Goal: Task Accomplishment & Management: Use online tool/utility

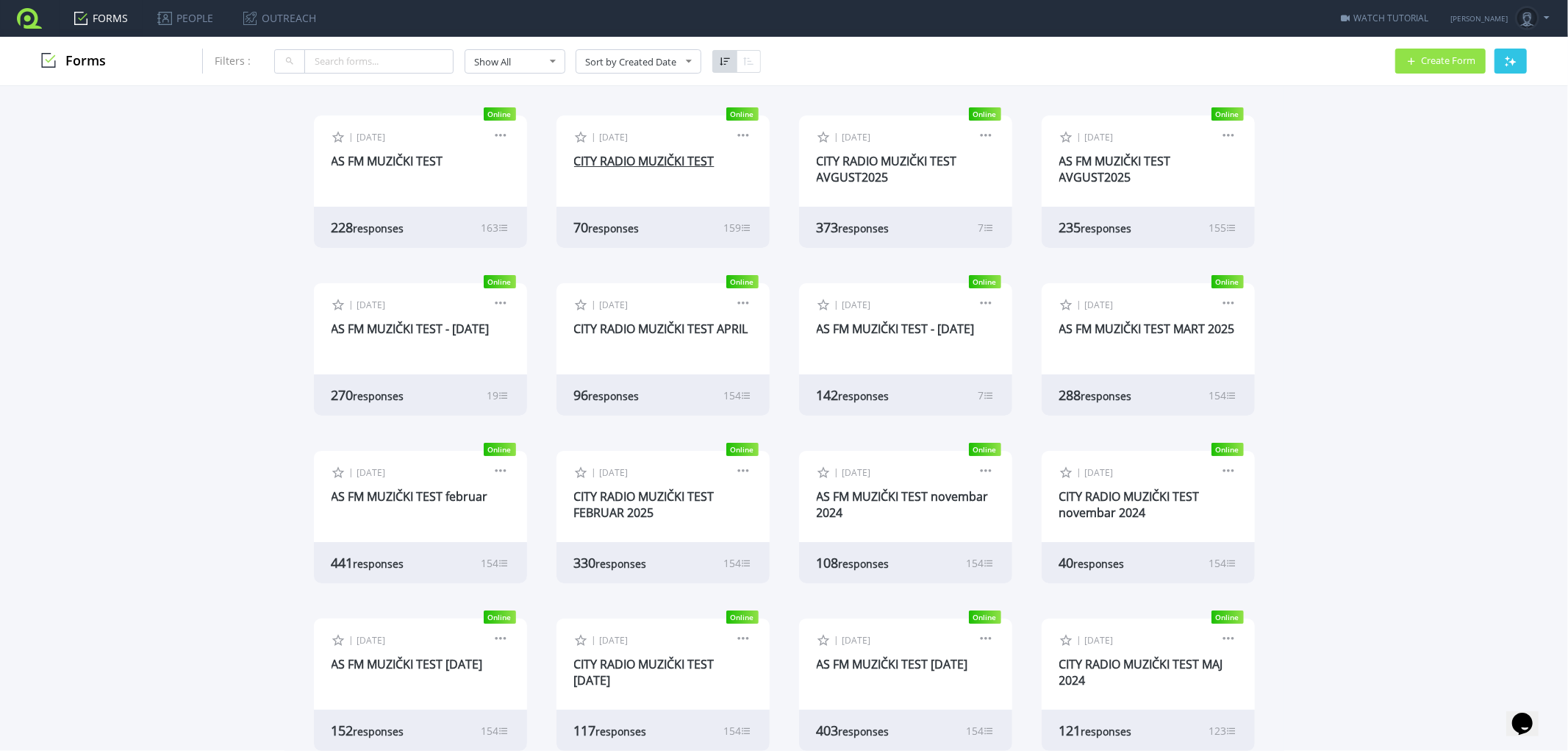
click at [631, 160] on link "CITY RADIO MUZIČKI TEST" at bounding box center [644, 160] width 141 height 17
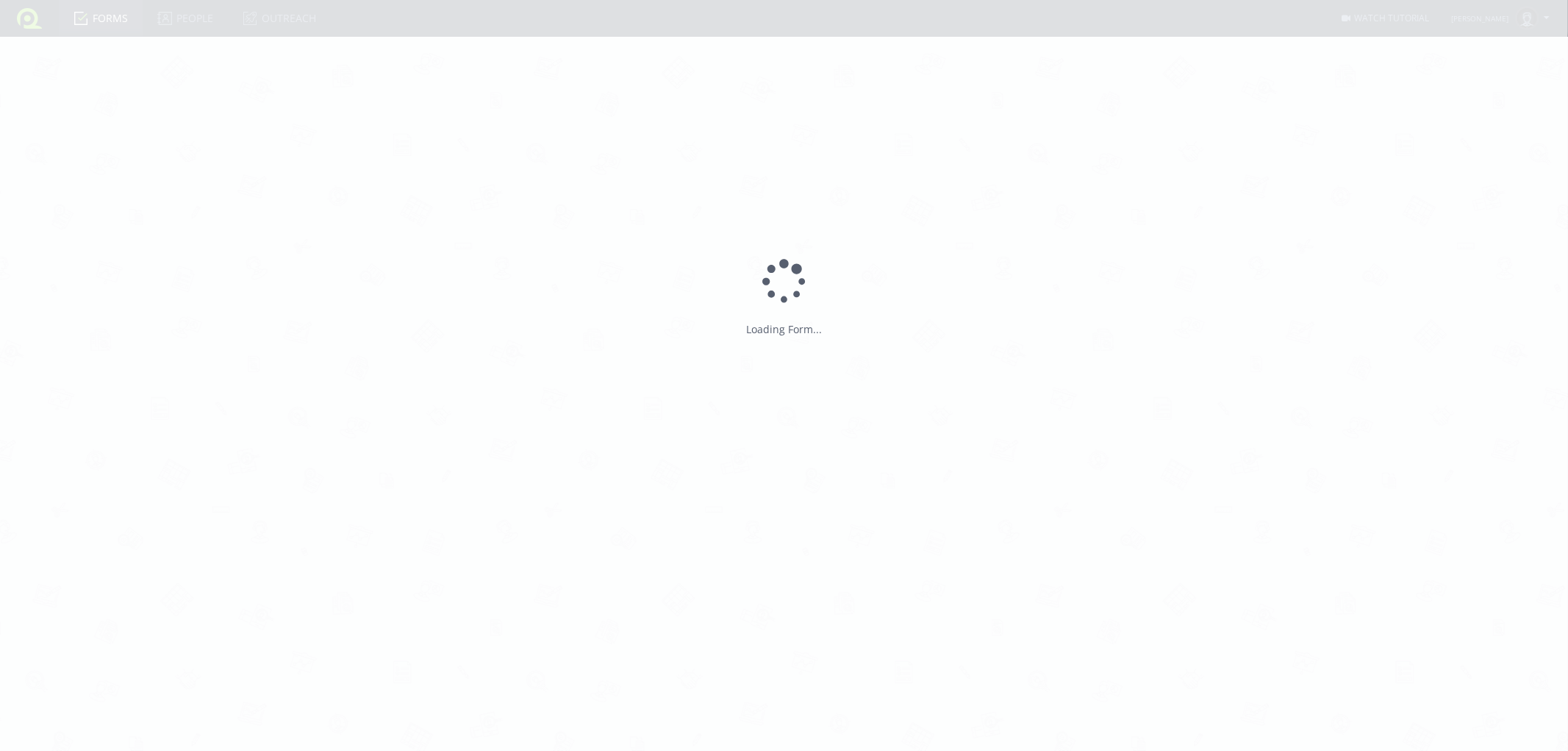
type input "CITY RADIO MUZIČKI TEST"
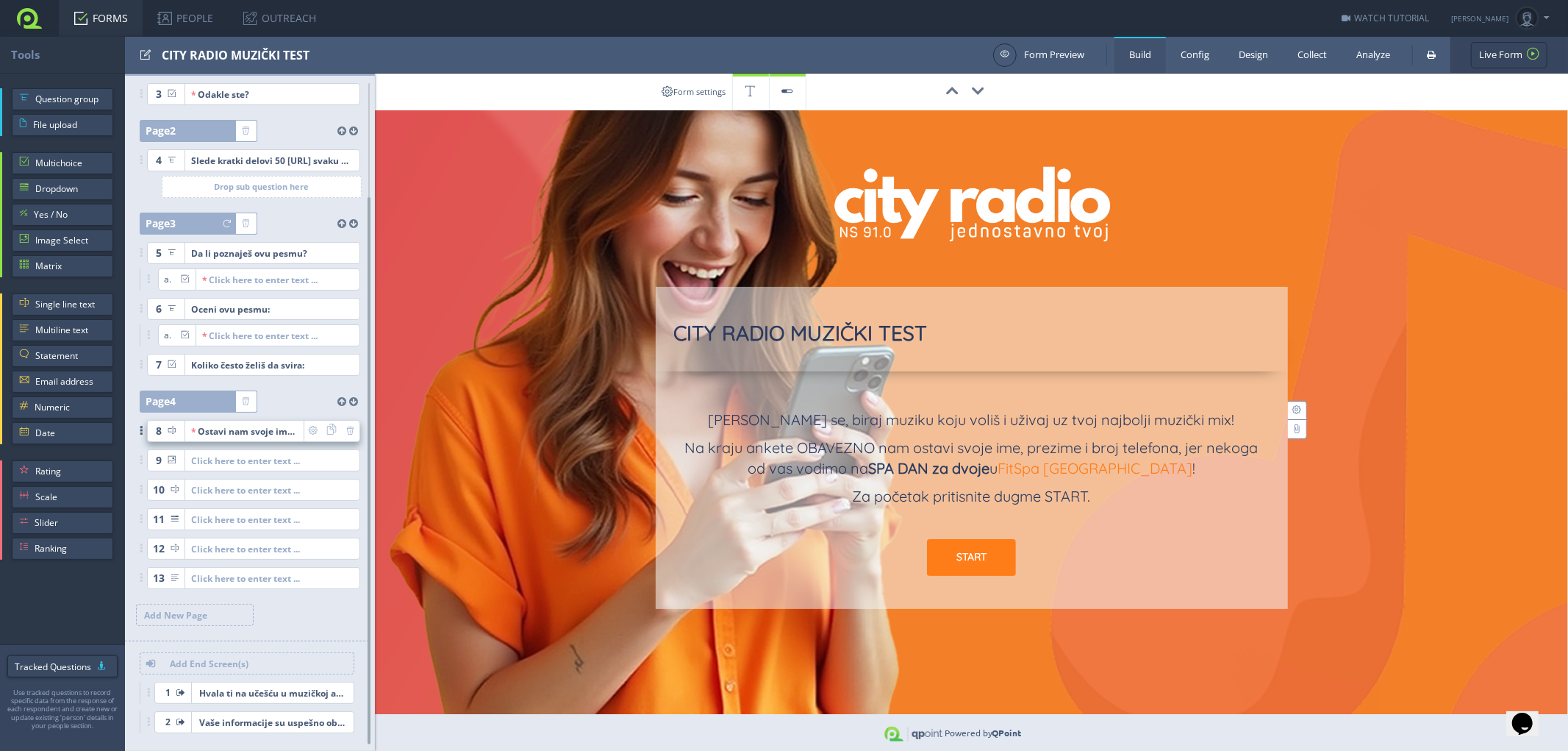
click at [265, 434] on div "Ostavi nam svoje ime, prezime i broj telefona jermožda baš tebe vodimo na SPA D…" at bounding box center [245, 430] width 107 height 20
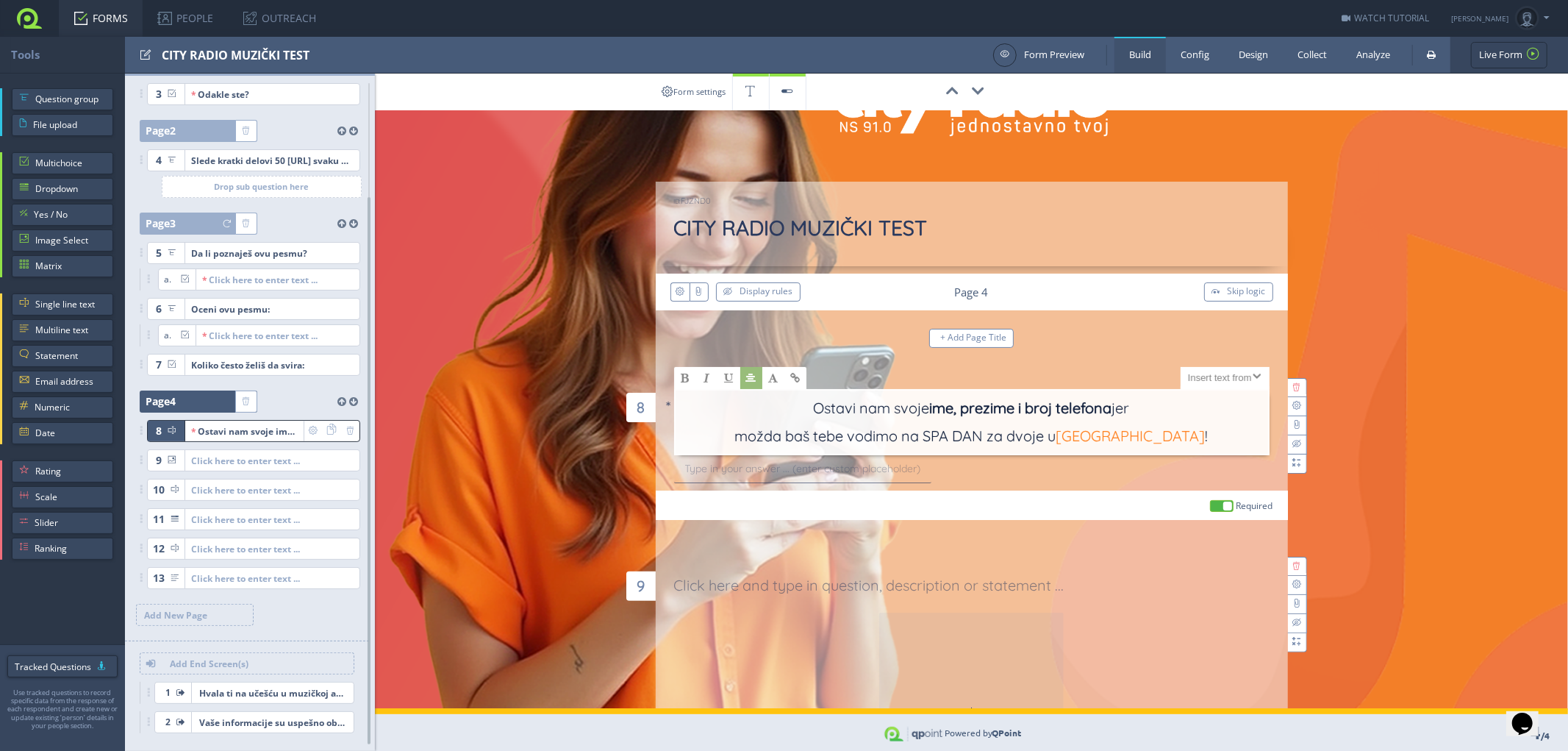
scroll to position [119, 0]
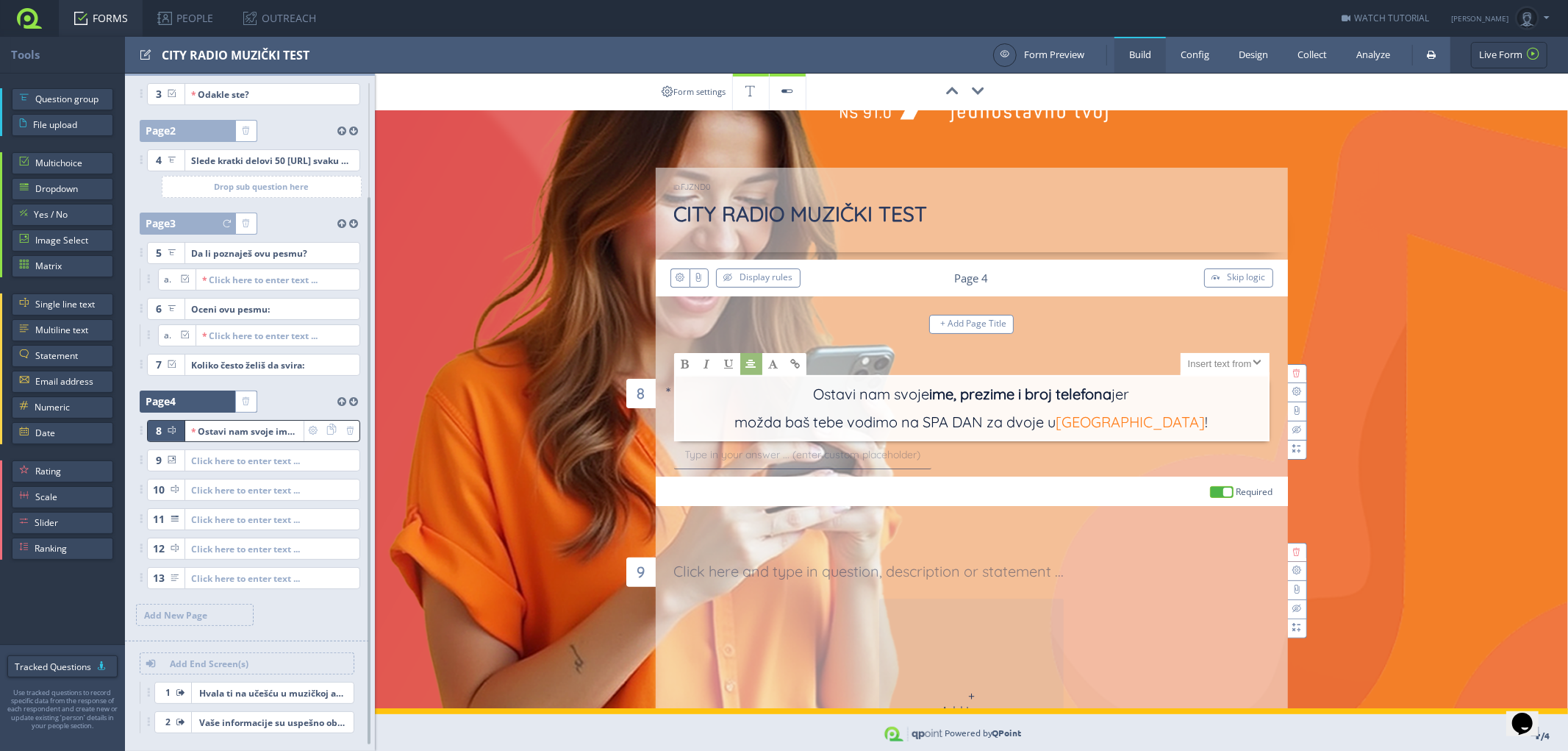
type input "[GEOGRAPHIC_DATA]"
type input "[URL][DOMAIN_NAME]"
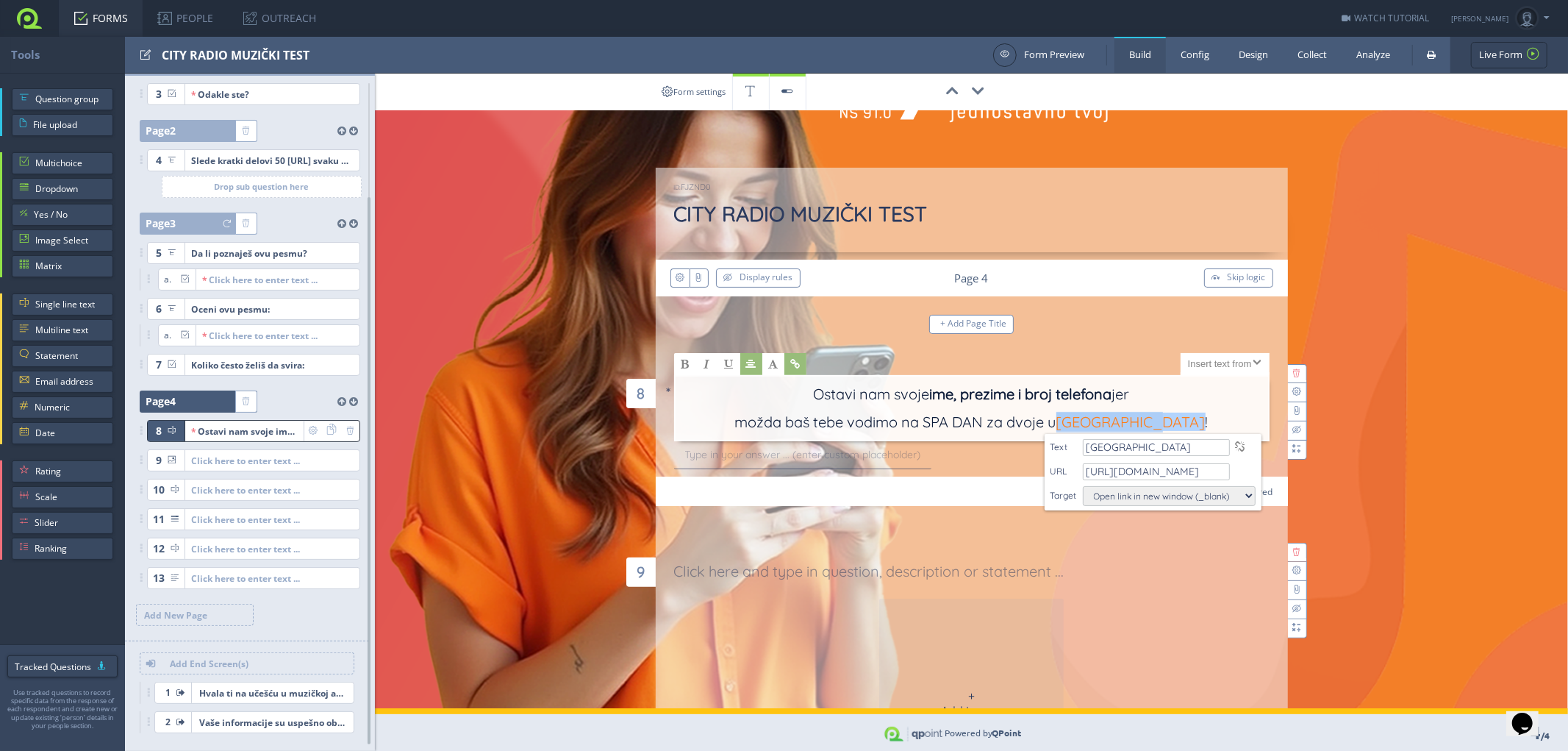
drag, startPoint x: 1084, startPoint y: 423, endPoint x: 1173, endPoint y: 417, distance: 89.2
click at [1173, 417] on link "[GEOGRAPHIC_DATA]" at bounding box center [1131, 422] width 150 height 18
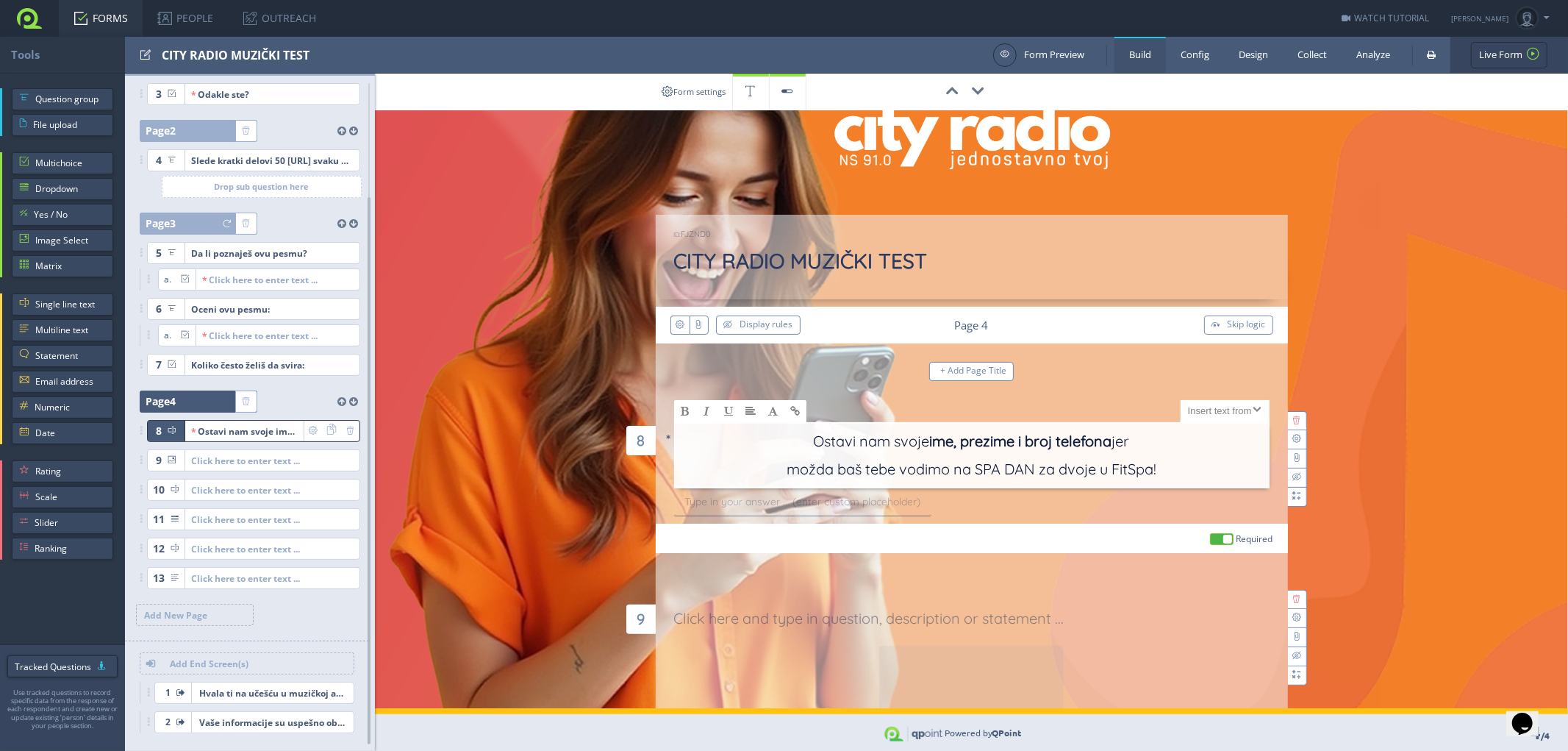
scroll to position [0, 0]
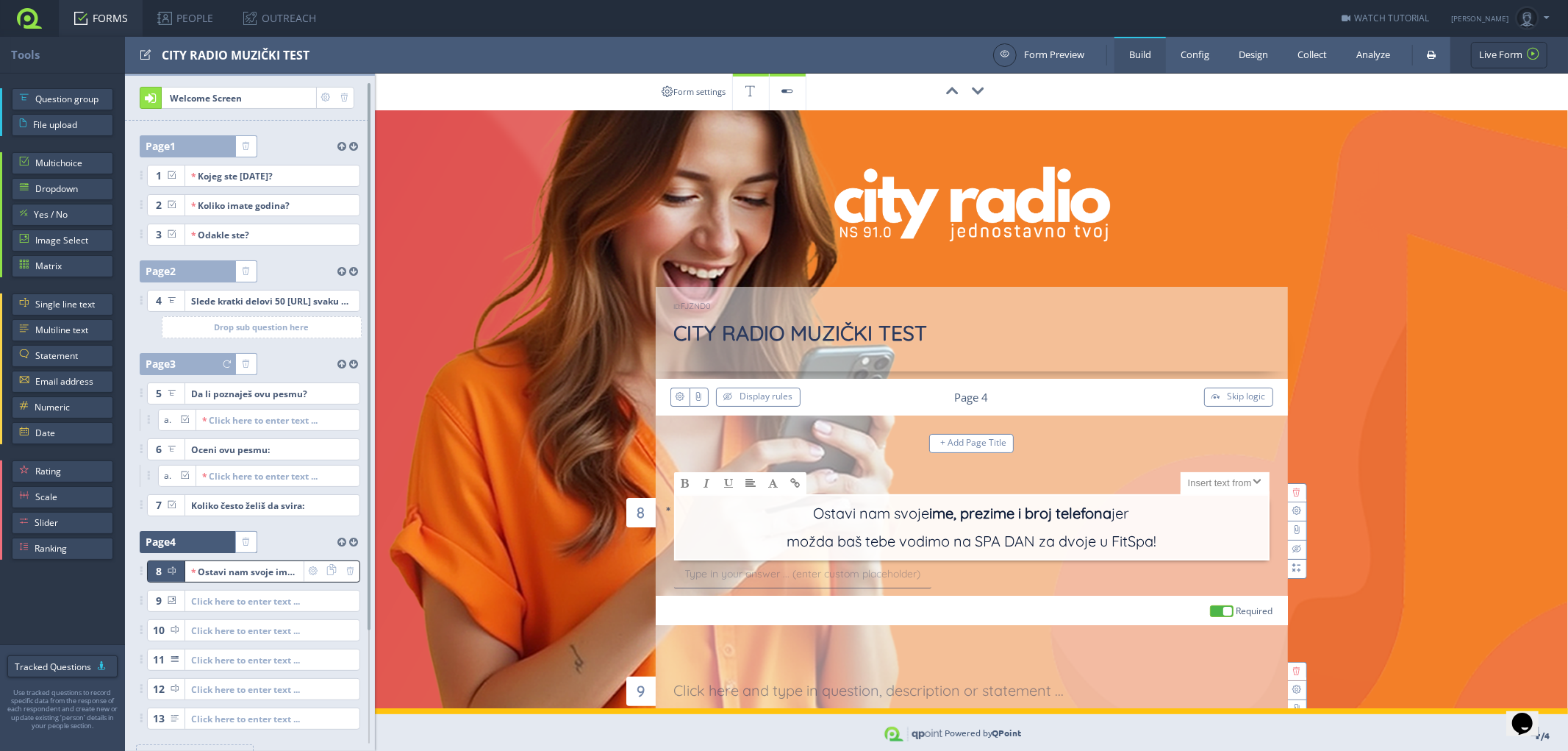
click at [247, 97] on span "Welcome Screen" at bounding box center [239, 97] width 153 height 20
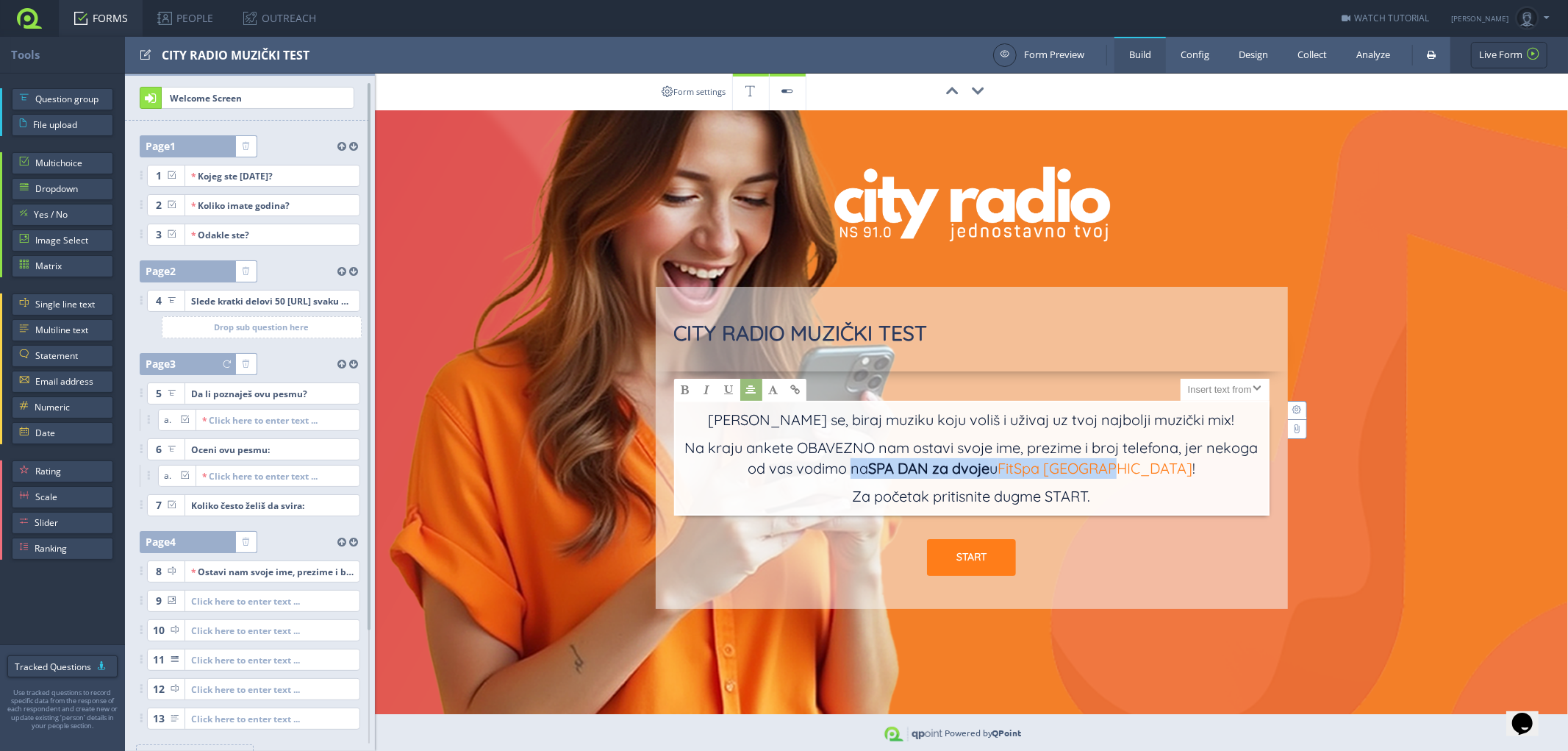
drag, startPoint x: 890, startPoint y: 468, endPoint x: 1154, endPoint y: 472, distance: 264.0
click at [1154, 472] on p "Na kraju ankete OBAVEZNO nam ostavi svoje ime, prezime i broj telefona, jer nek…" at bounding box center [971, 461] width 578 height 49
copy p "na SPA DAN za dvoje u FitSpa [GEOGRAPHIC_DATA]"
click at [230, 572] on div "Ostavi nam svoje ime, prezime i broj telefona jermožda baš tebe vodimo na SPA D…" at bounding box center [245, 571] width 107 height 20
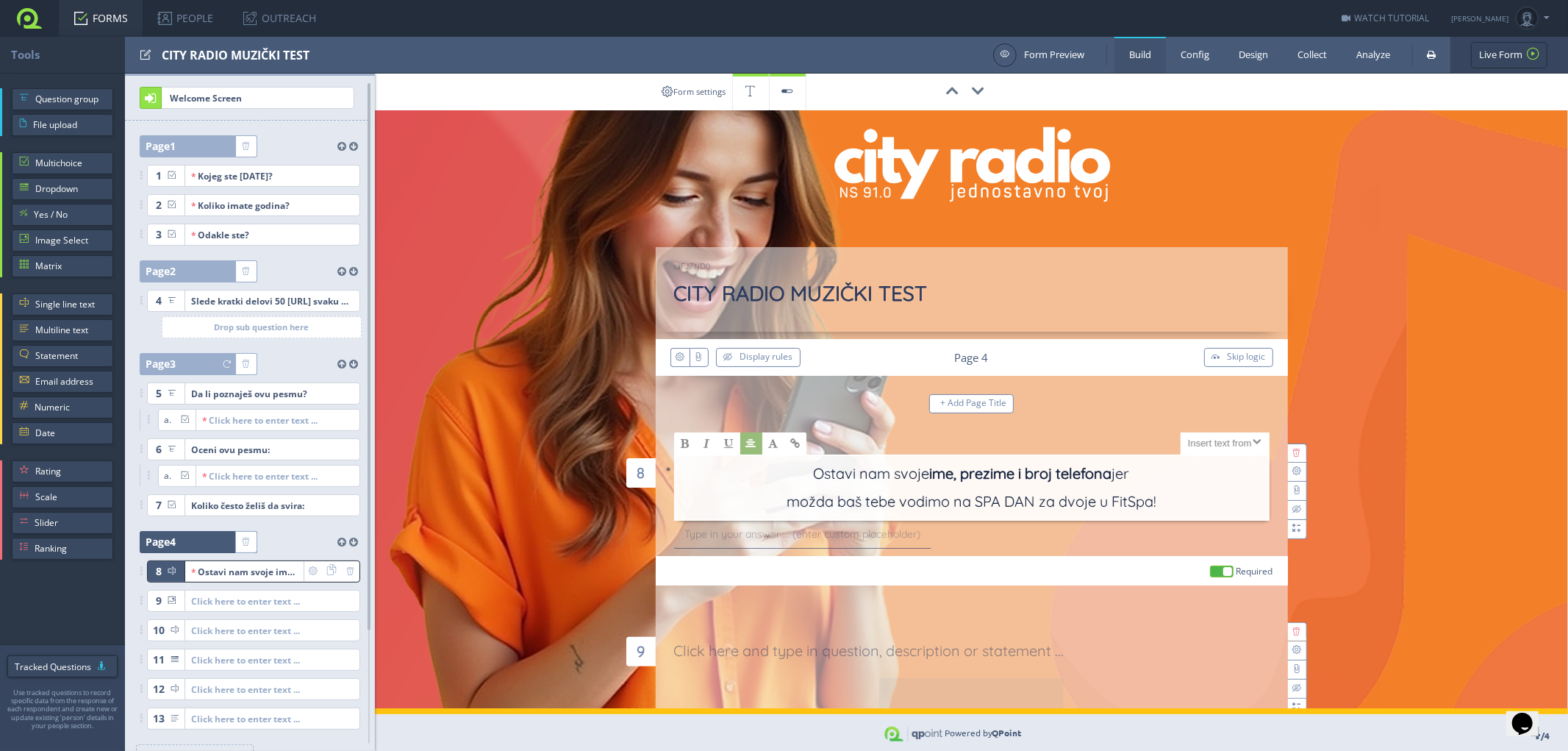
scroll to position [119, 0]
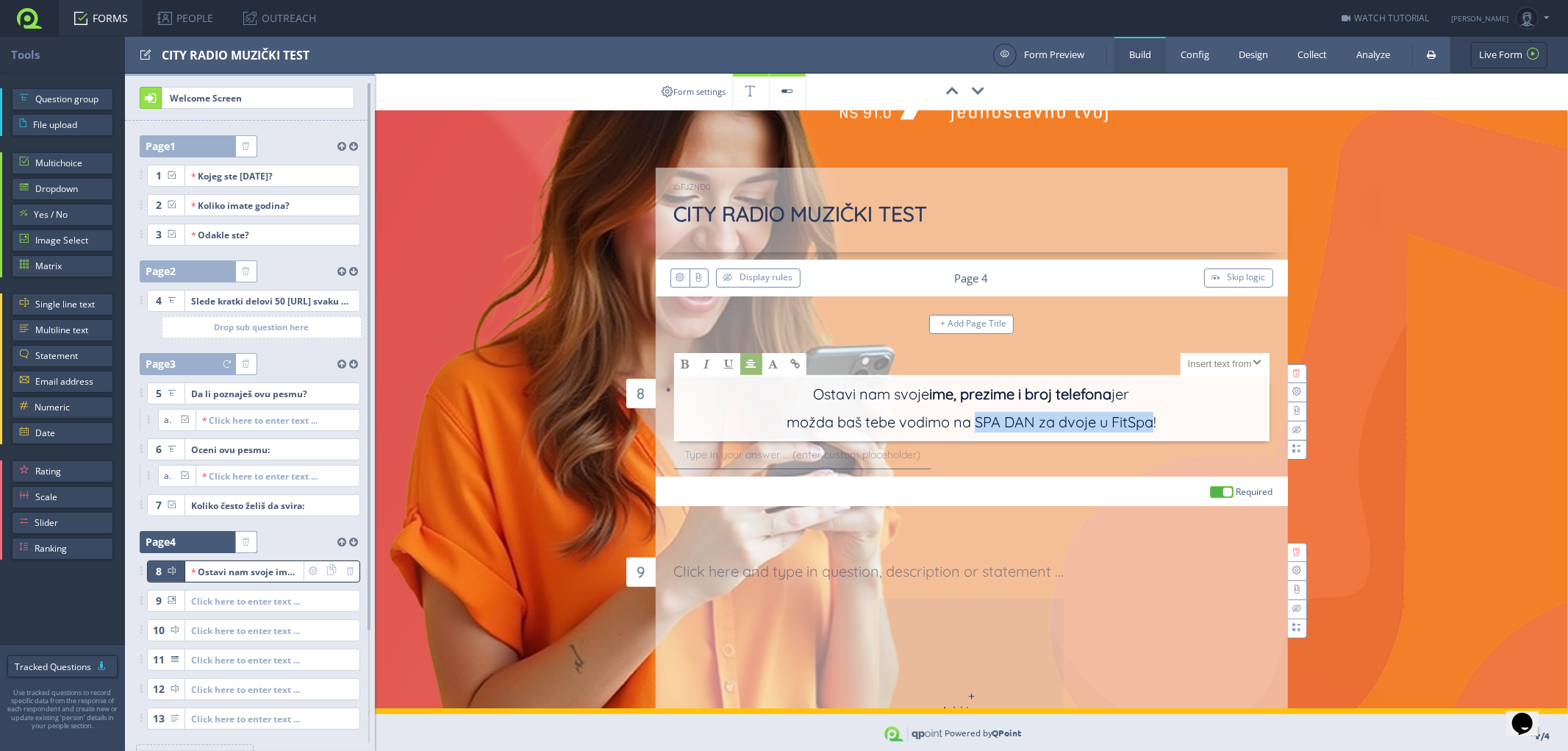
drag, startPoint x: 968, startPoint y: 421, endPoint x: 1147, endPoint y: 420, distance: 179.0
click at [1147, 420] on p "možda baš tebe vodimo na SPA DAN za dvoje u FitSpa !" at bounding box center [971, 426] width 578 height 28
click at [927, 423] on p "možda baš tebe vodimo na na SPA DAN za dvoje u FitSpa [GEOGRAPHIC_DATA] !" at bounding box center [971, 426] width 578 height 28
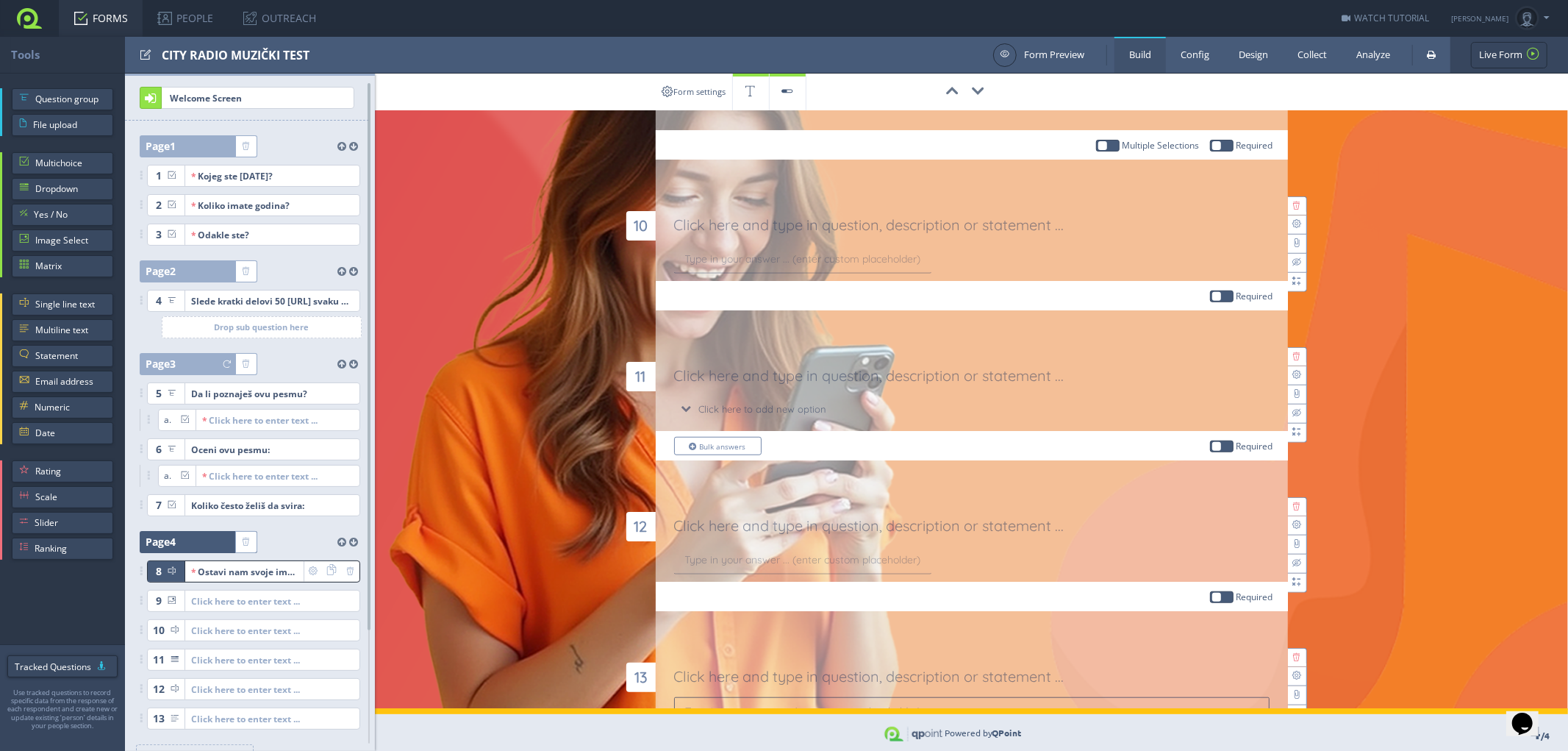
scroll to position [855, 0]
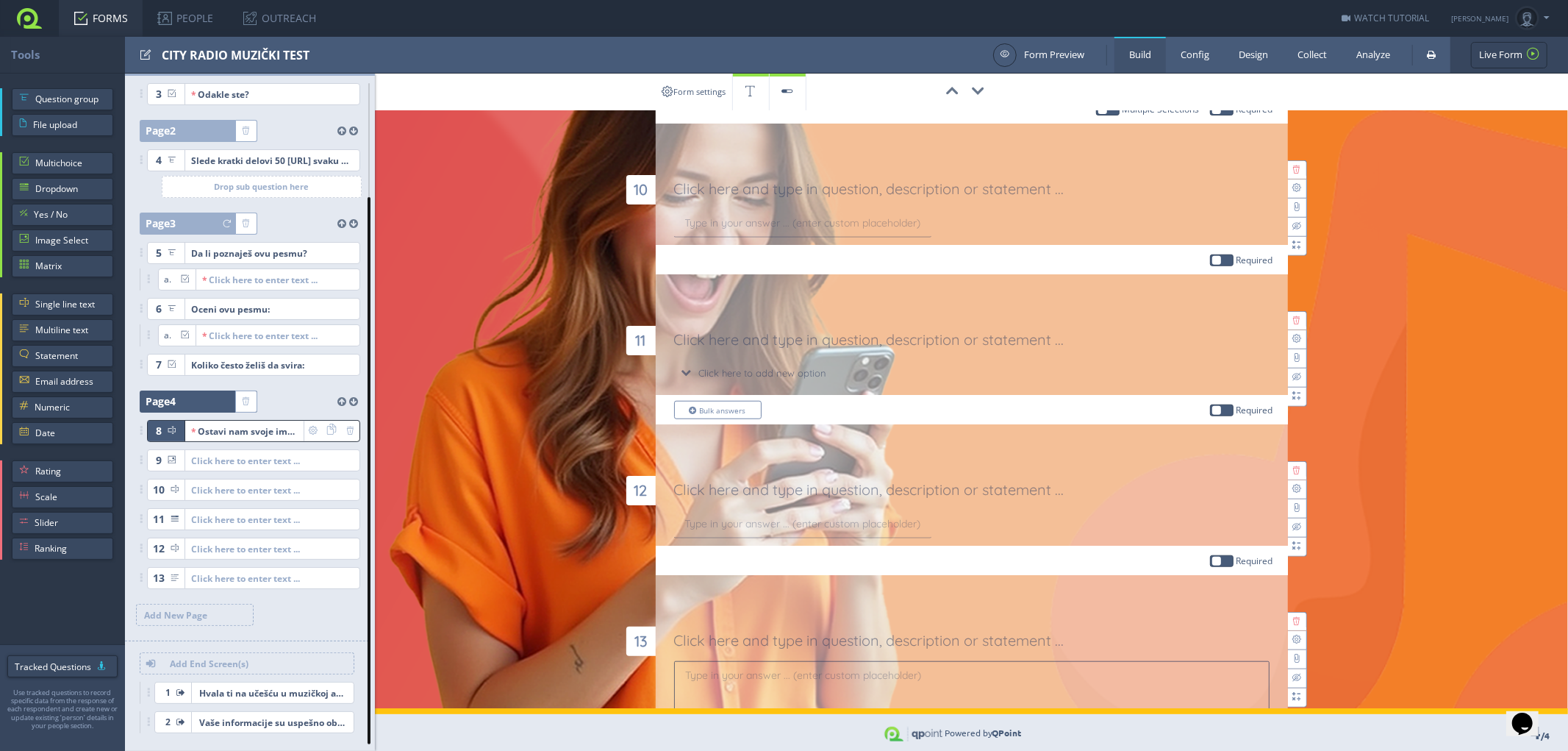
click at [369, 688] on div at bounding box center [369, 470] width 3 height 547
click at [259, 694] on span "Hvala ti na učešću u muzičkoj anketi! A sad uživaj u tvom najboljem muzičkom [D…" at bounding box center [245, 693] width 106 height 20
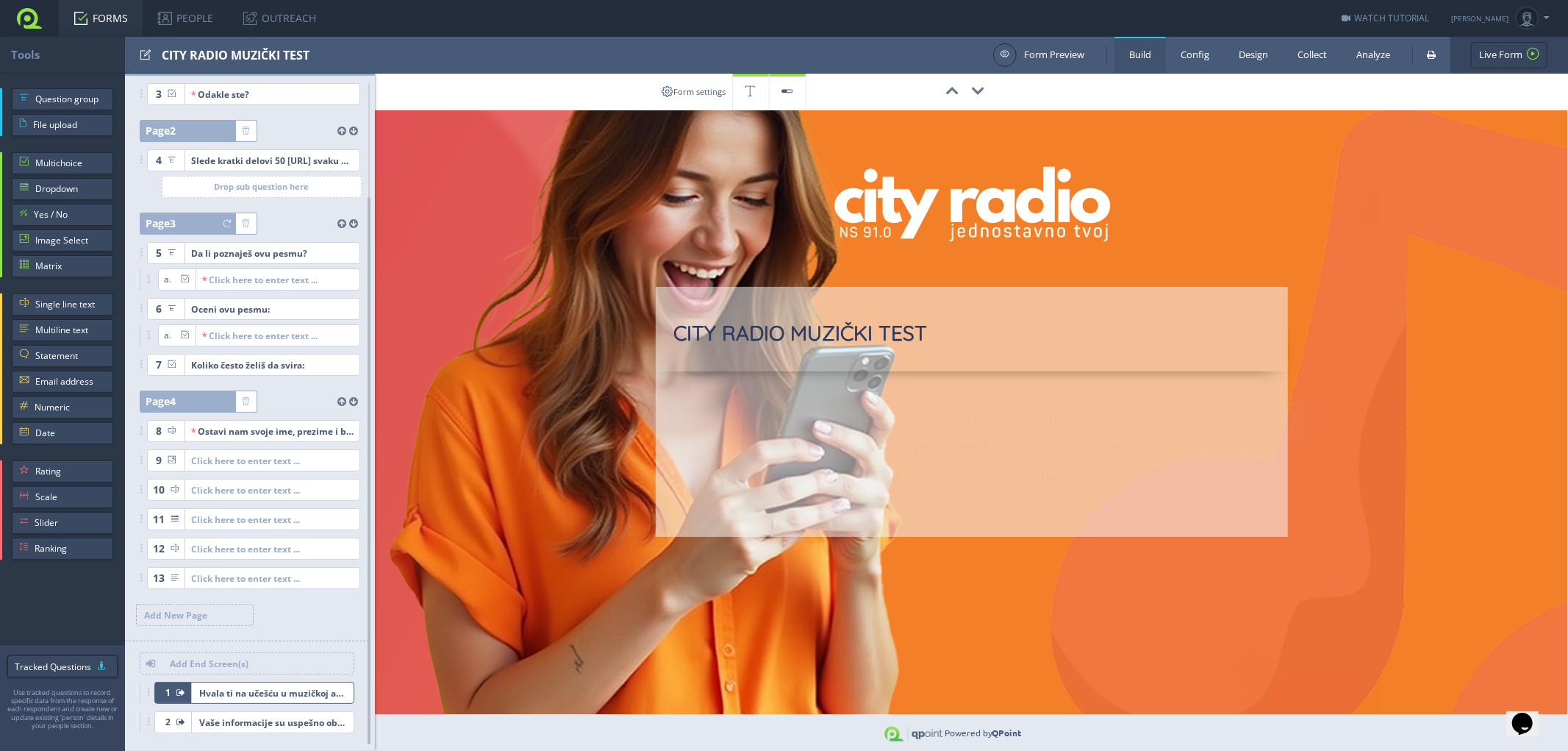
scroll to position [0, 0]
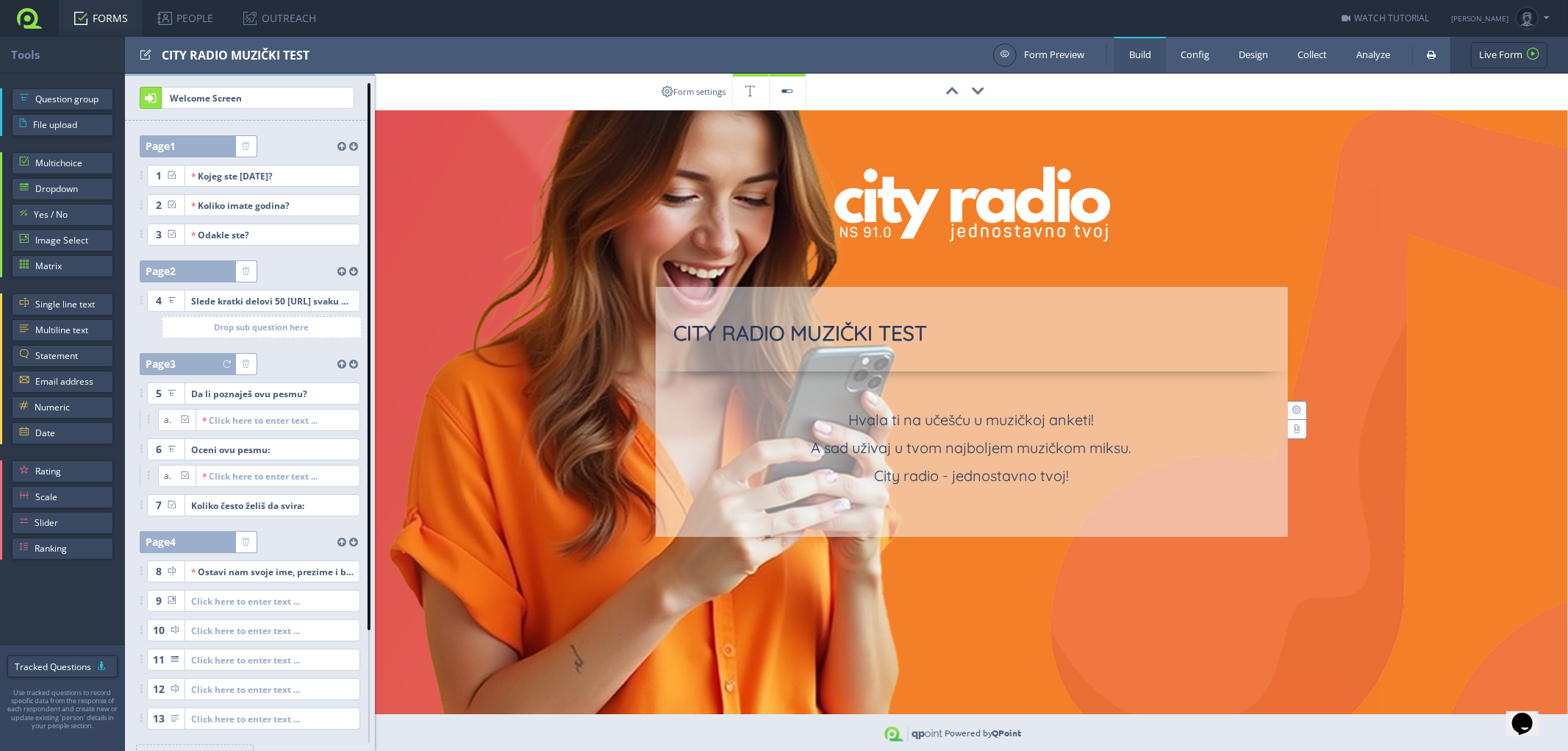
click at [383, 74] on div "Tools CITY RADIO MUZIČKI TEST Form Preview Build Config Design Collect Analyze …" at bounding box center [784, 55] width 1568 height 37
click at [245, 98] on span "Welcome Screen" at bounding box center [239, 97] width 153 height 20
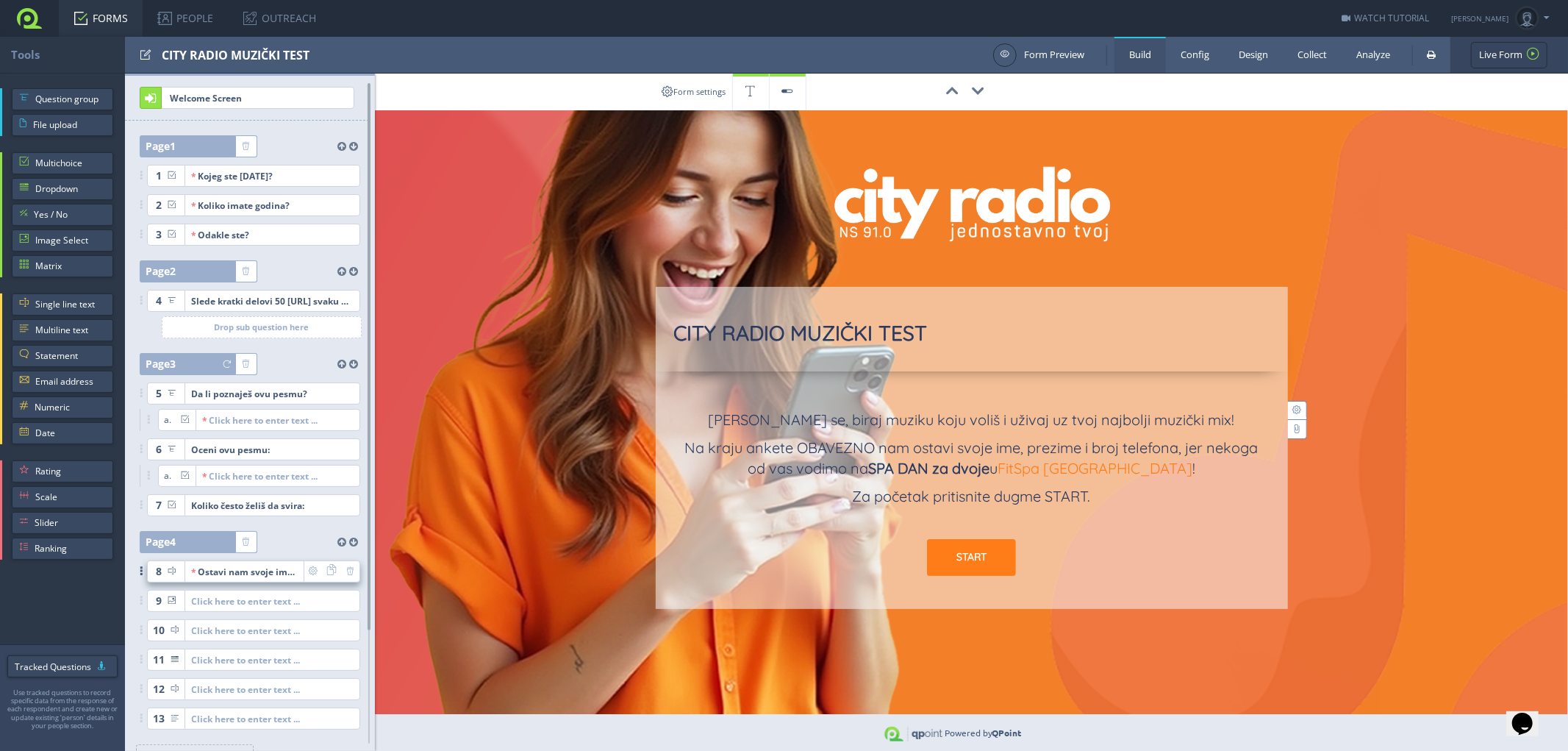
click at [246, 571] on div "Ostavi nam svoje ime, prezime i broj telefona jermožda baš tebe vodimo na SPA D…" at bounding box center [245, 571] width 107 height 20
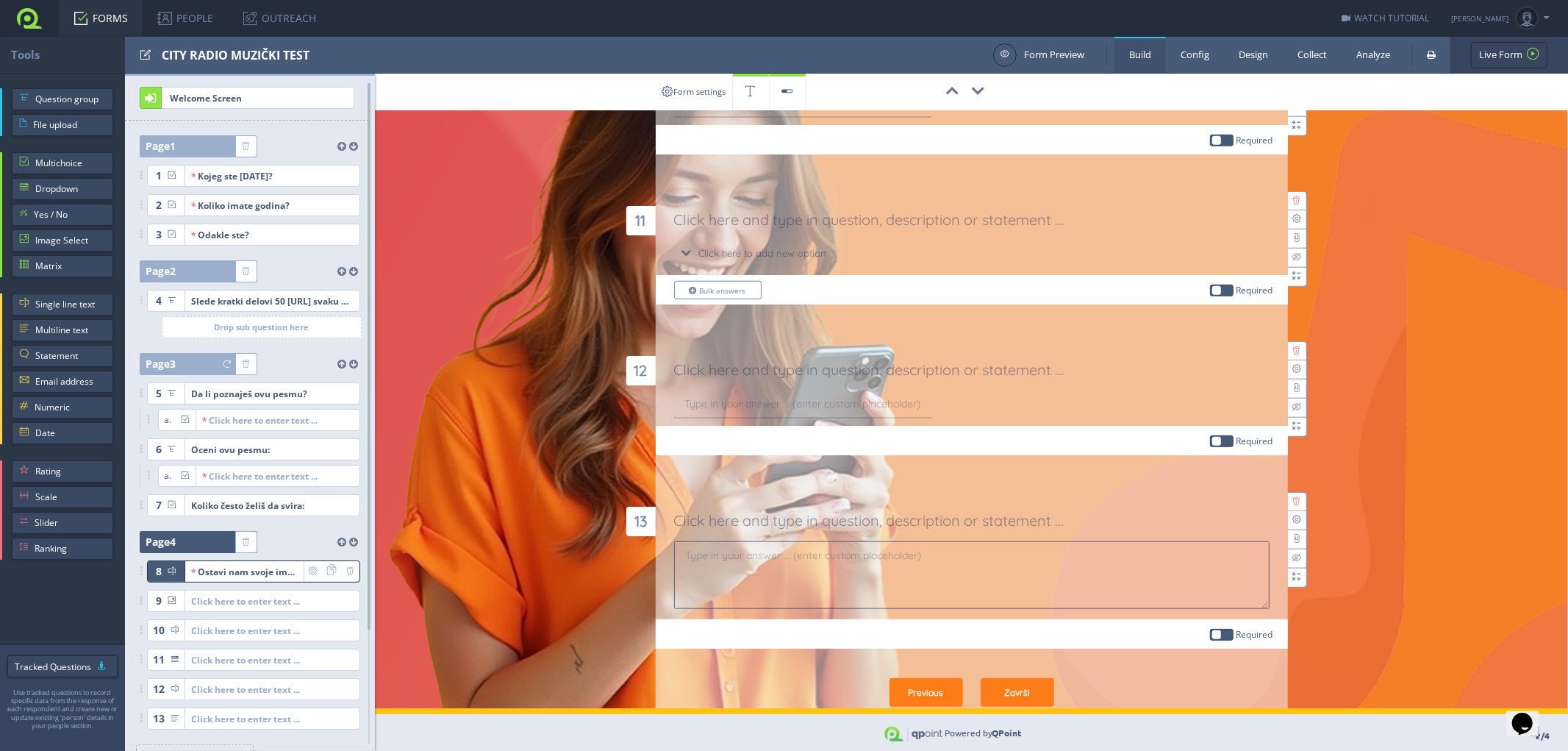
scroll to position [999, 0]
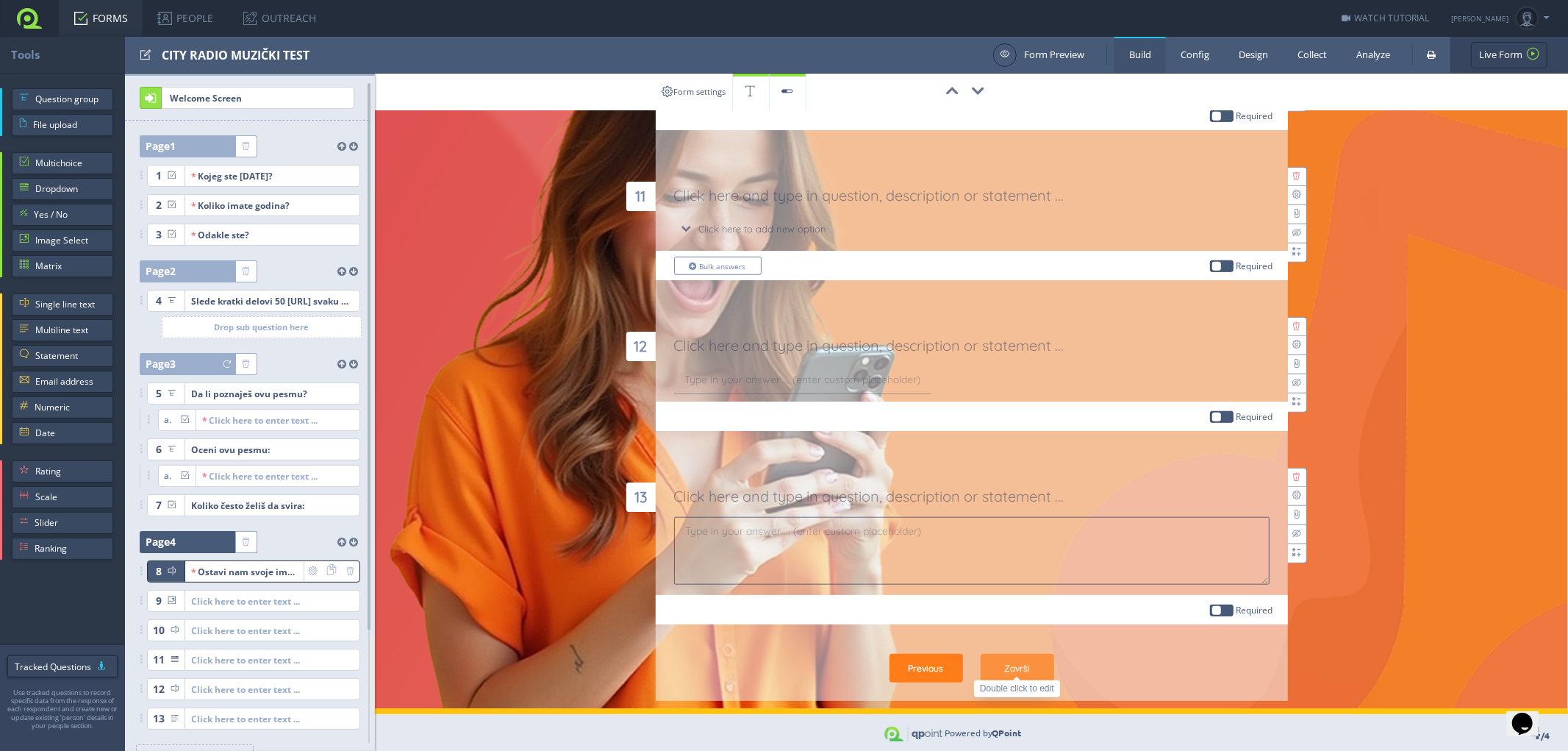
drag, startPoint x: 1004, startPoint y: 665, endPoint x: 1016, endPoint y: 664, distance: 12.0
click at [1005, 665] on div "Završi" at bounding box center [1018, 668] width 74 height 29
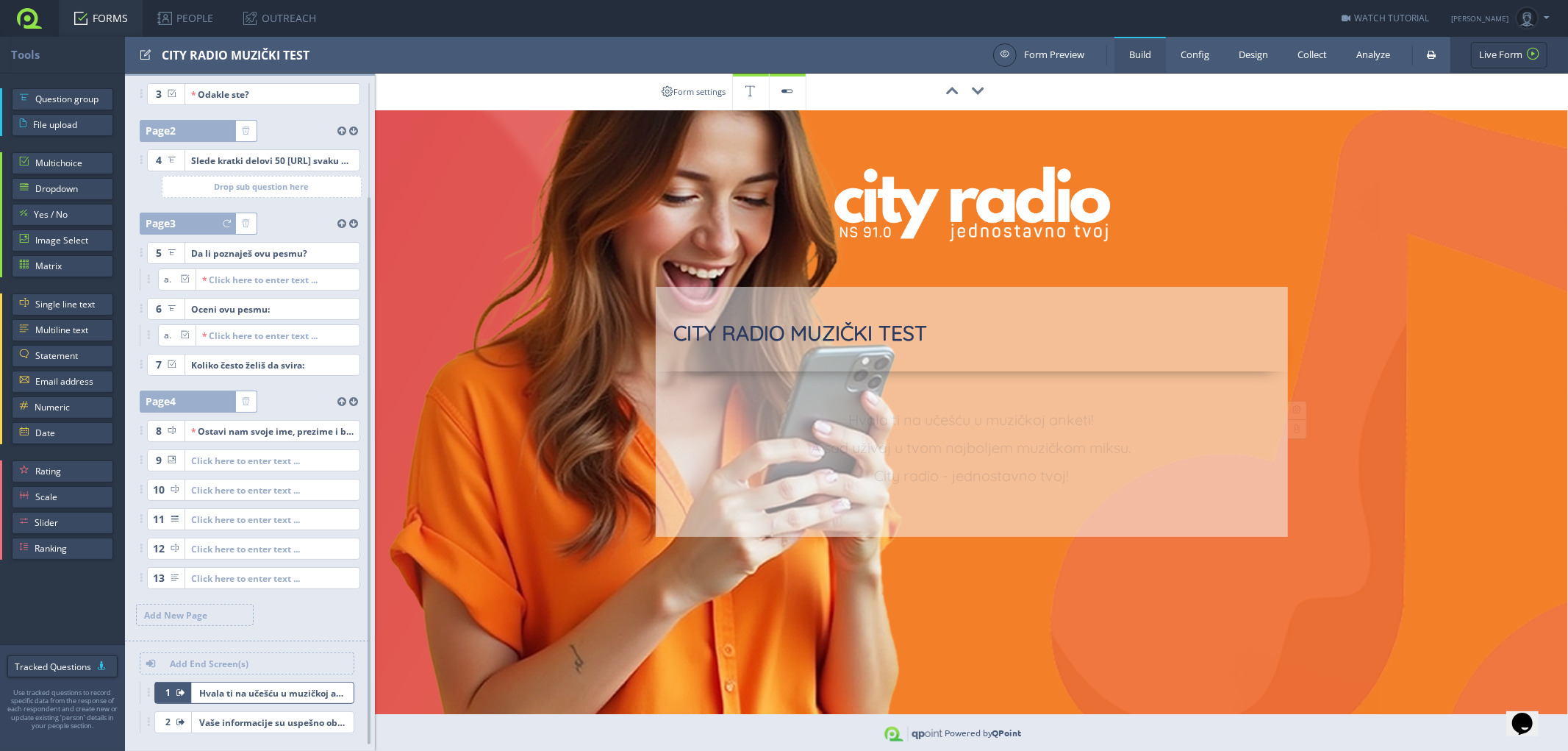
scroll to position [0, 0]
click at [98, 19] on link "FORMS" at bounding box center [101, 18] width 83 height 37
